Goal: Information Seeking & Learning: Learn about a topic

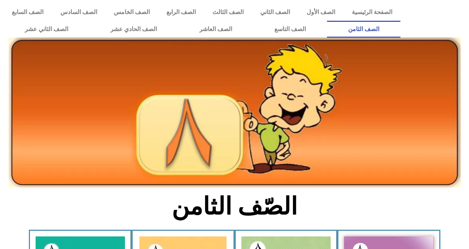
click at [327, 21] on link "الصف الثامن" at bounding box center [363, 29] width 73 height 17
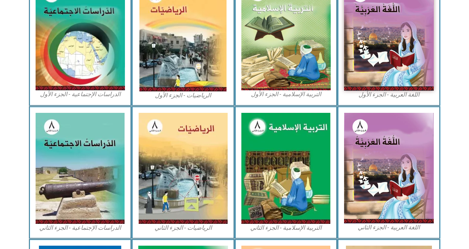
scroll to position [411, 0]
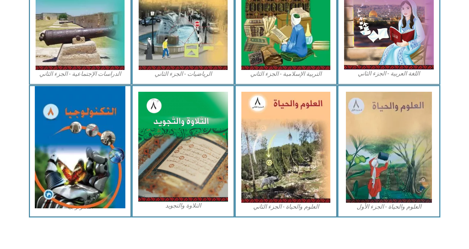
click at [59, 150] on img at bounding box center [80, 147] width 90 height 122
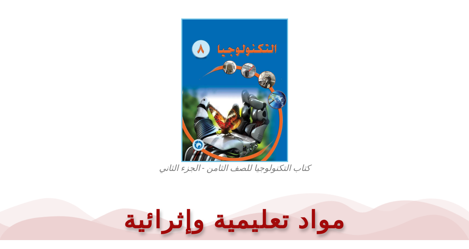
scroll to position [211, 0]
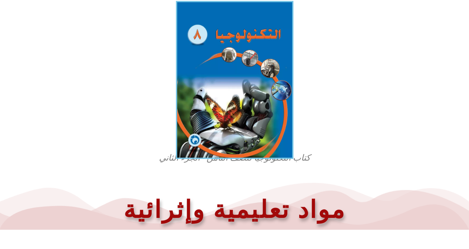
click at [218, 130] on img at bounding box center [234, 80] width 117 height 158
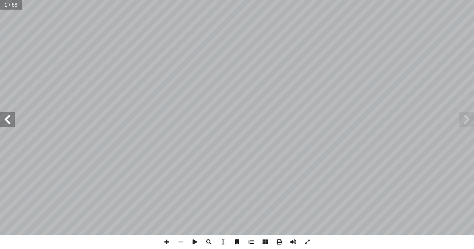
click at [13, 124] on span at bounding box center [7, 119] width 15 height 15
click at [3, 124] on span at bounding box center [7, 119] width 15 height 15
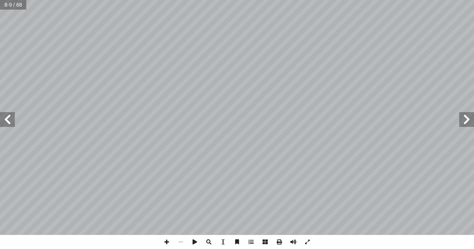
click at [3, 124] on span at bounding box center [7, 119] width 15 height 15
click at [470, 123] on span at bounding box center [466, 119] width 15 height 15
click at [342, 67] on html "الصفحة الرئيسية الصف الأول الصف الثاني الصف الثالث الصف الرابع الصف الخامس الصف…" at bounding box center [237, 33] width 474 height 67
click at [9, 118] on span at bounding box center [7, 119] width 15 height 15
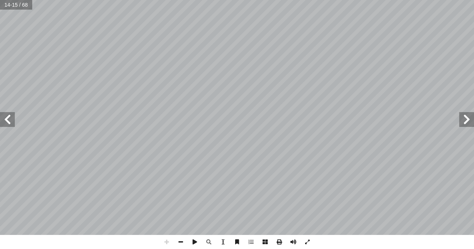
click at [469, 123] on span at bounding box center [466, 119] width 15 height 15
click at [466, 120] on span at bounding box center [466, 119] width 15 height 15
